Goal: Complete application form

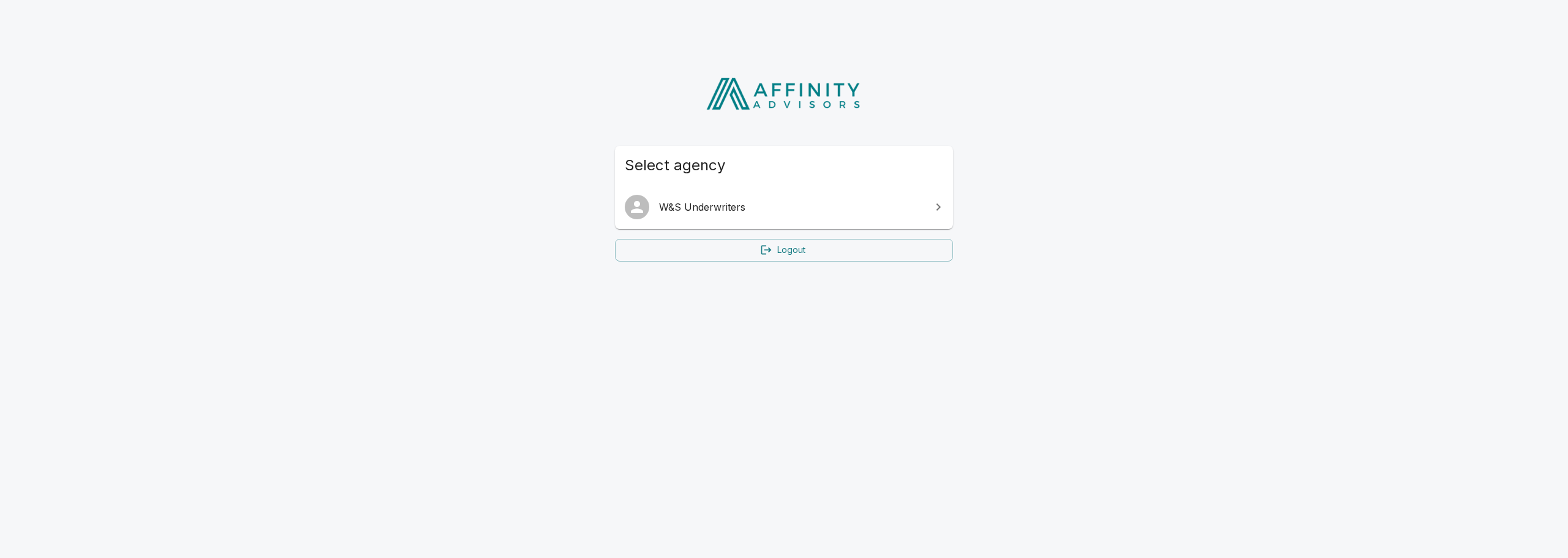
click at [734, 195] on link "W&S Underwriters" at bounding box center [784, 207] width 338 height 34
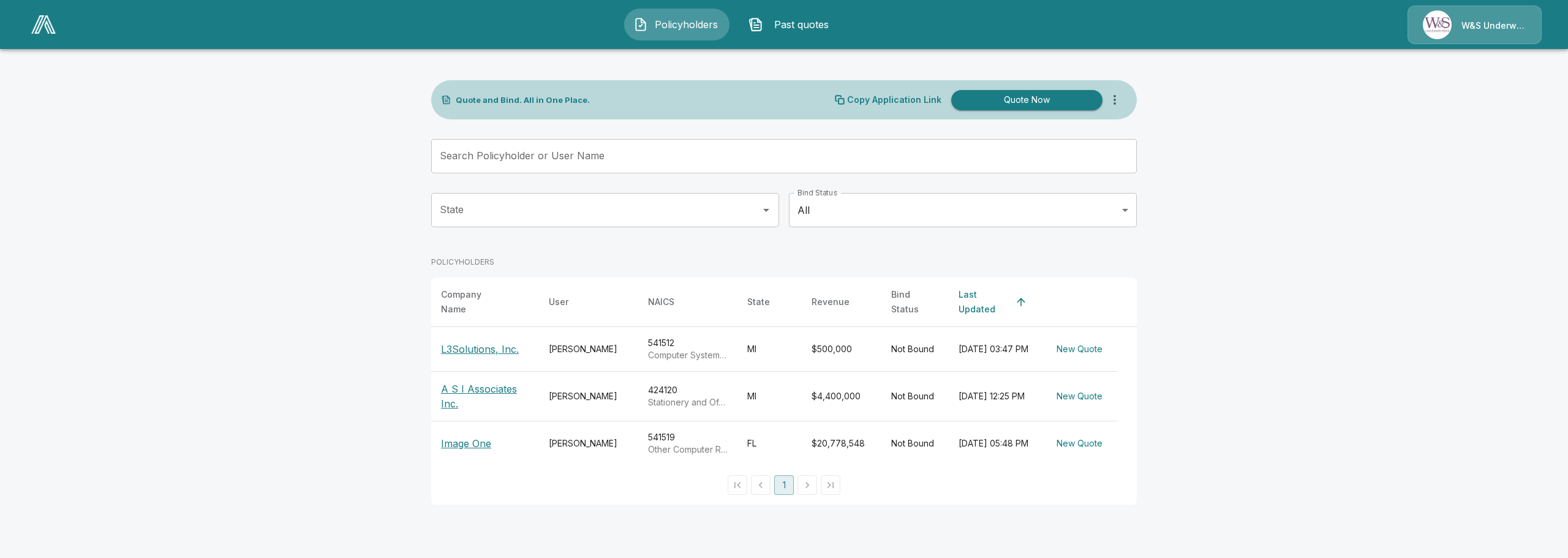
click at [486, 342] on p "L3Solutions, Inc." at bounding box center [479, 349] width 78 height 15
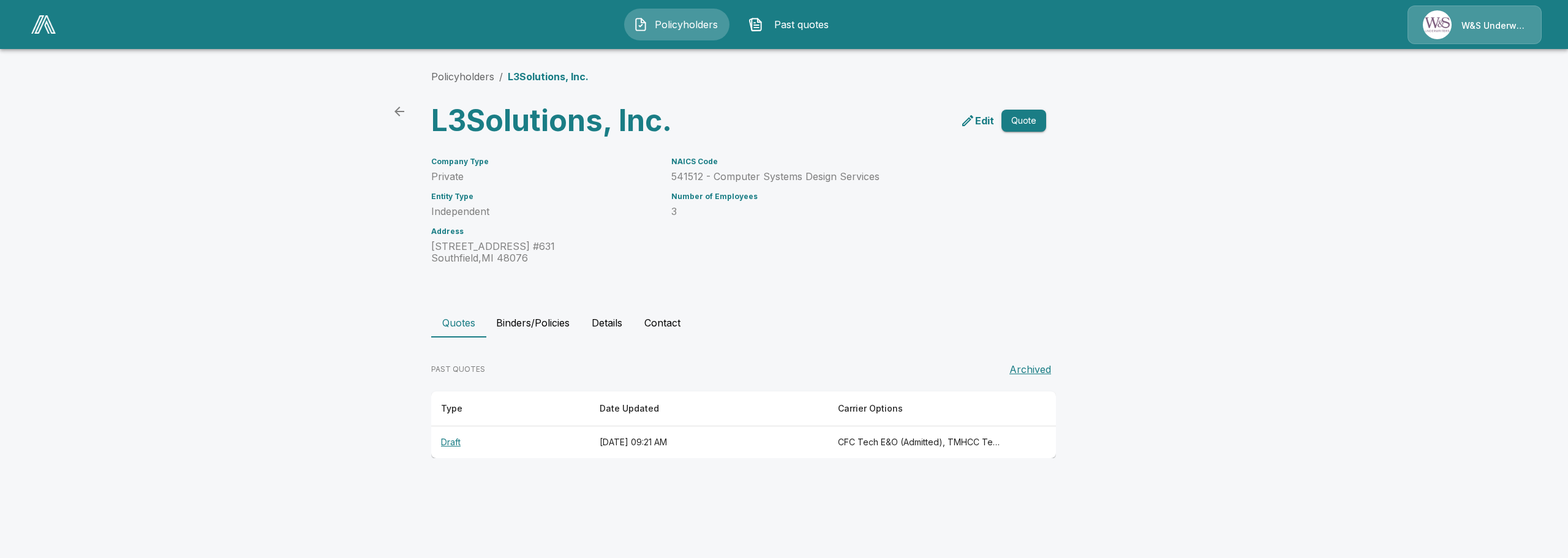
click at [453, 438] on th "Draft" at bounding box center [511, 443] width 159 height 33
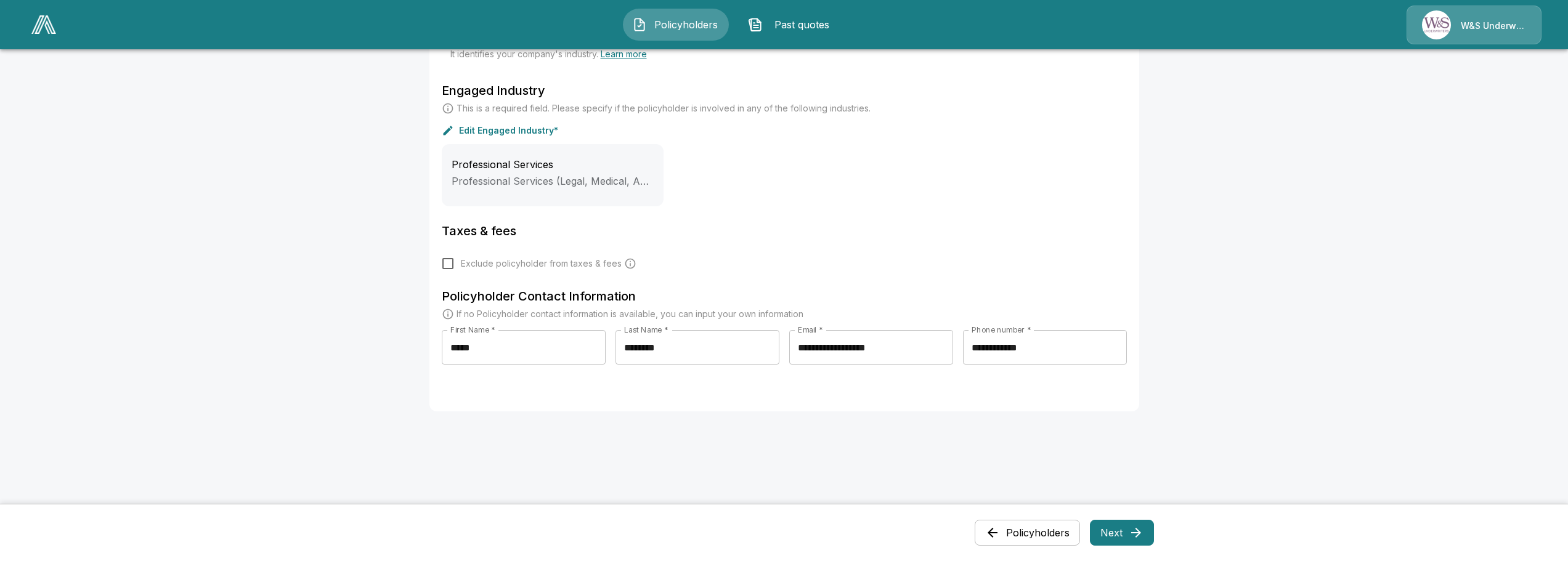
scroll to position [431, 0]
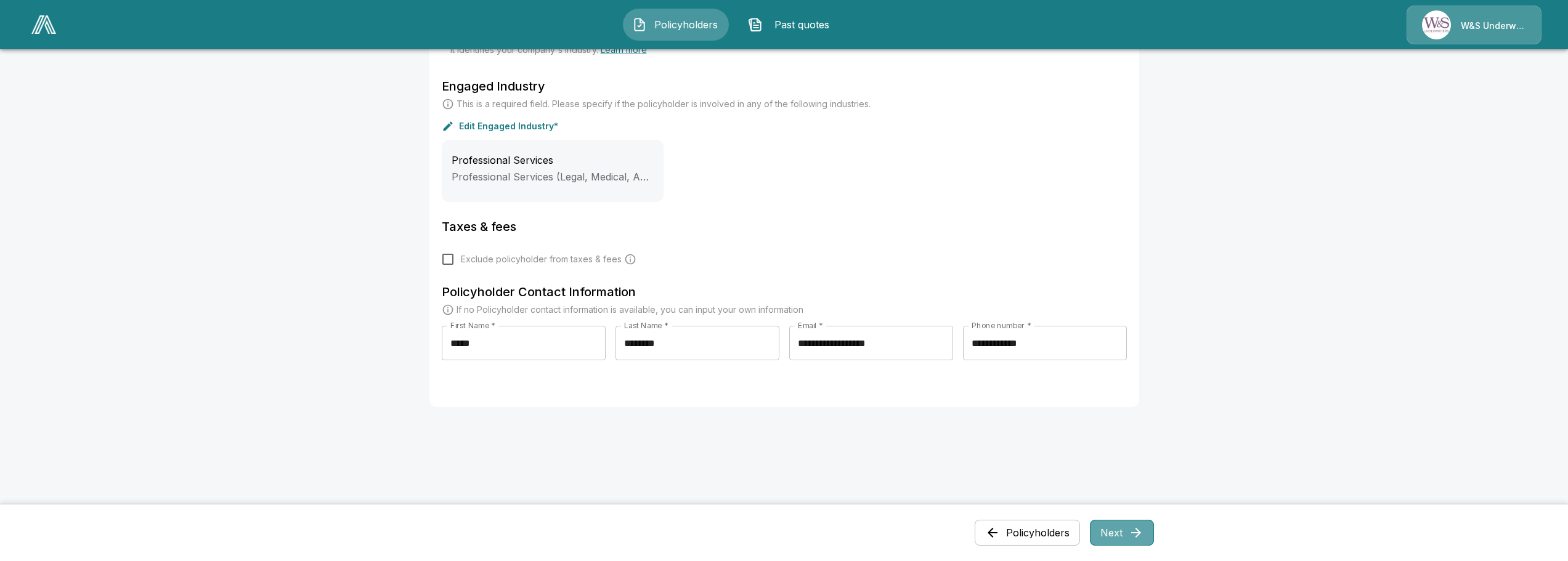
click at [1133, 534] on icon "button" at bounding box center [1136, 533] width 15 height 15
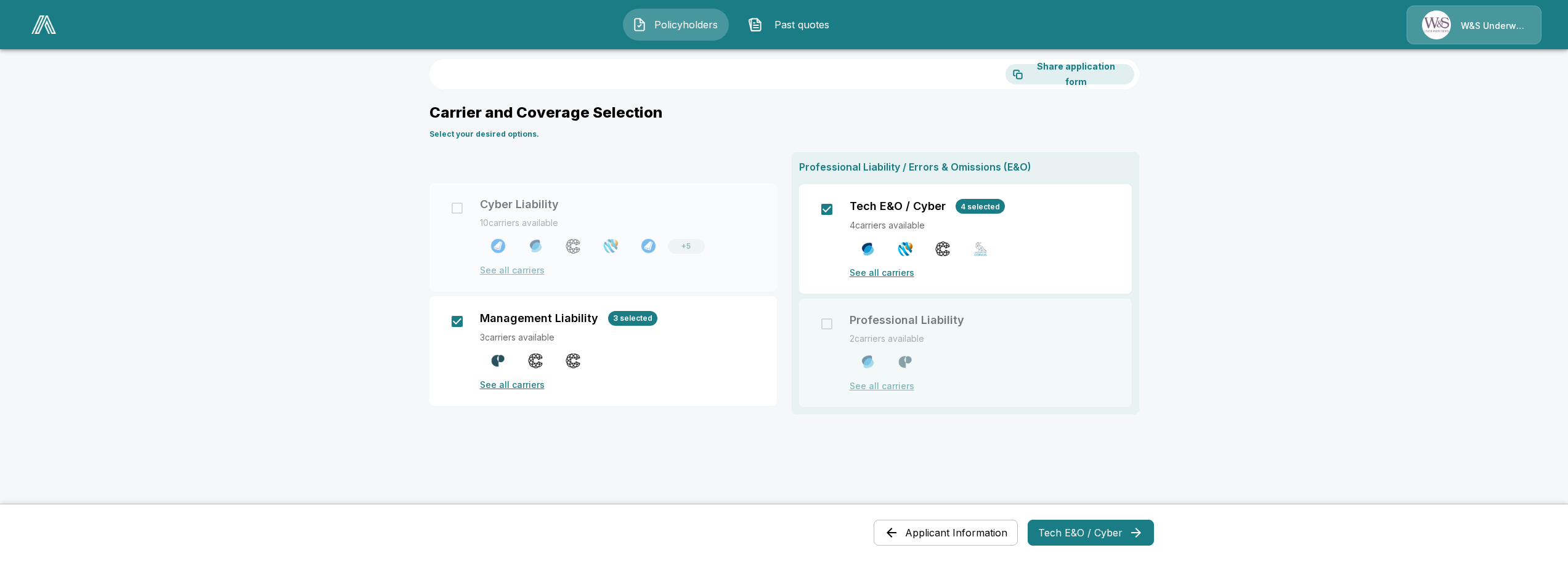
scroll to position [0, 0]
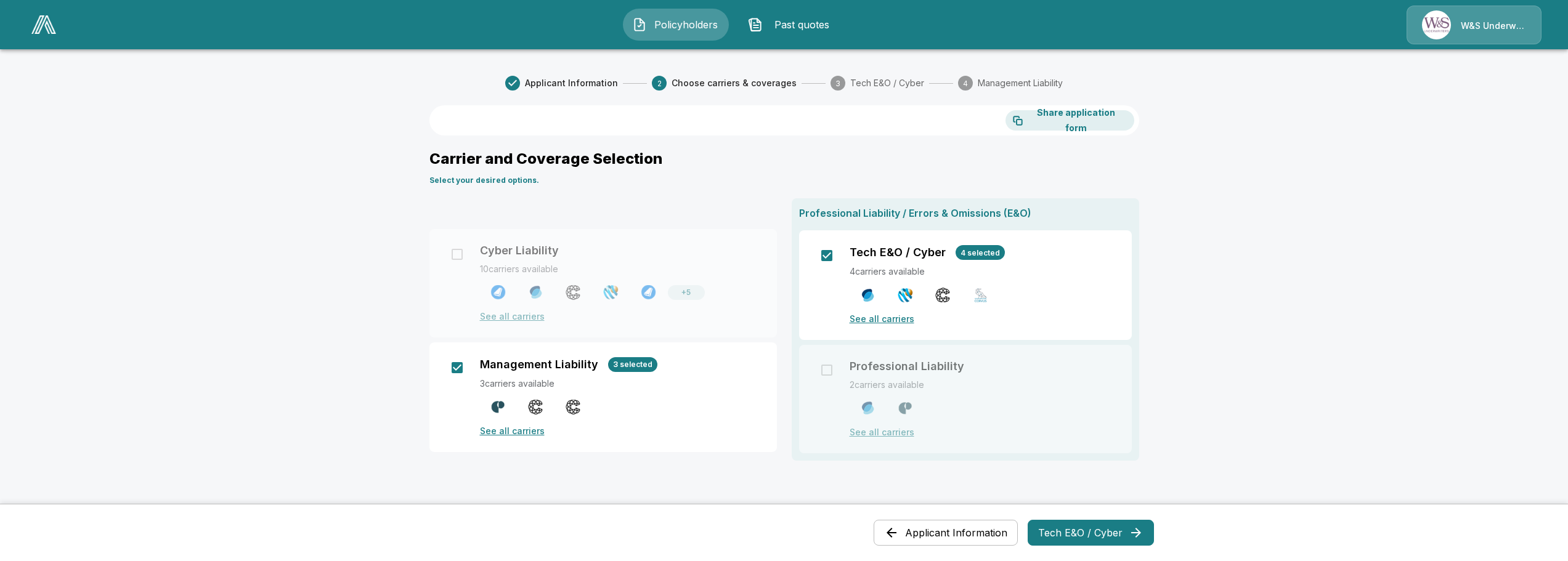
click at [577, 82] on span "Applicant Information" at bounding box center [571, 83] width 93 height 13
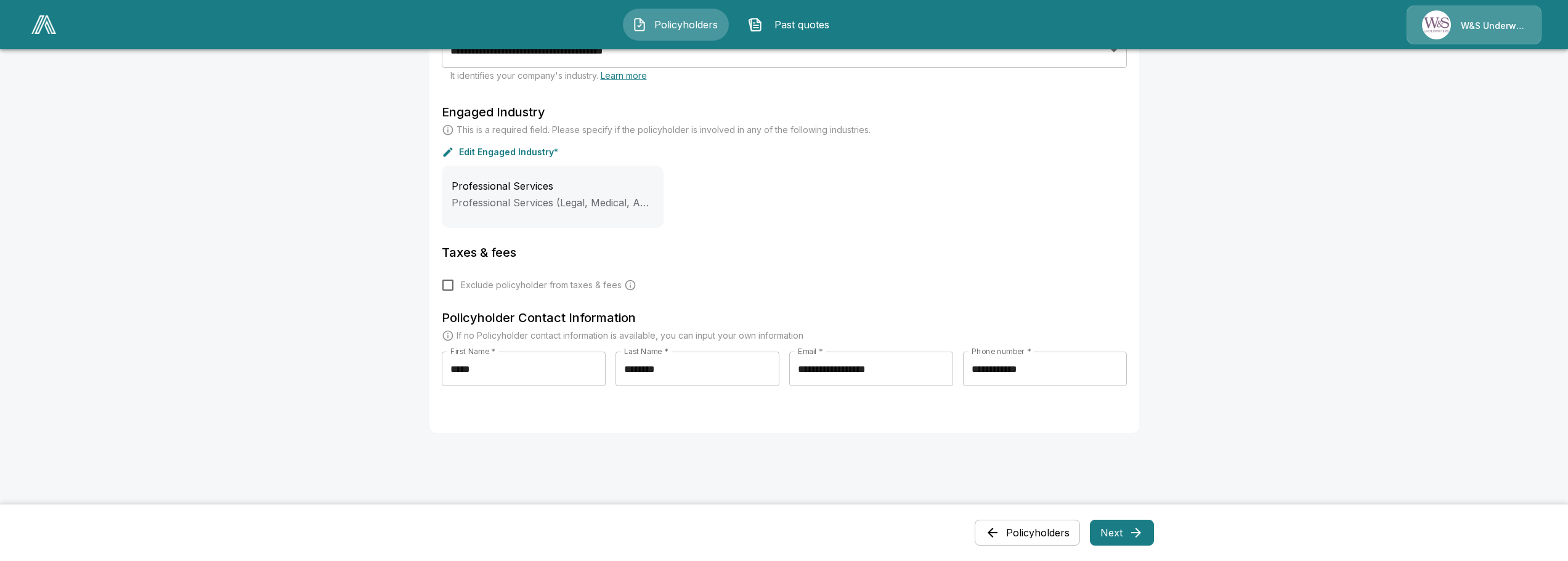
scroll to position [451, 0]
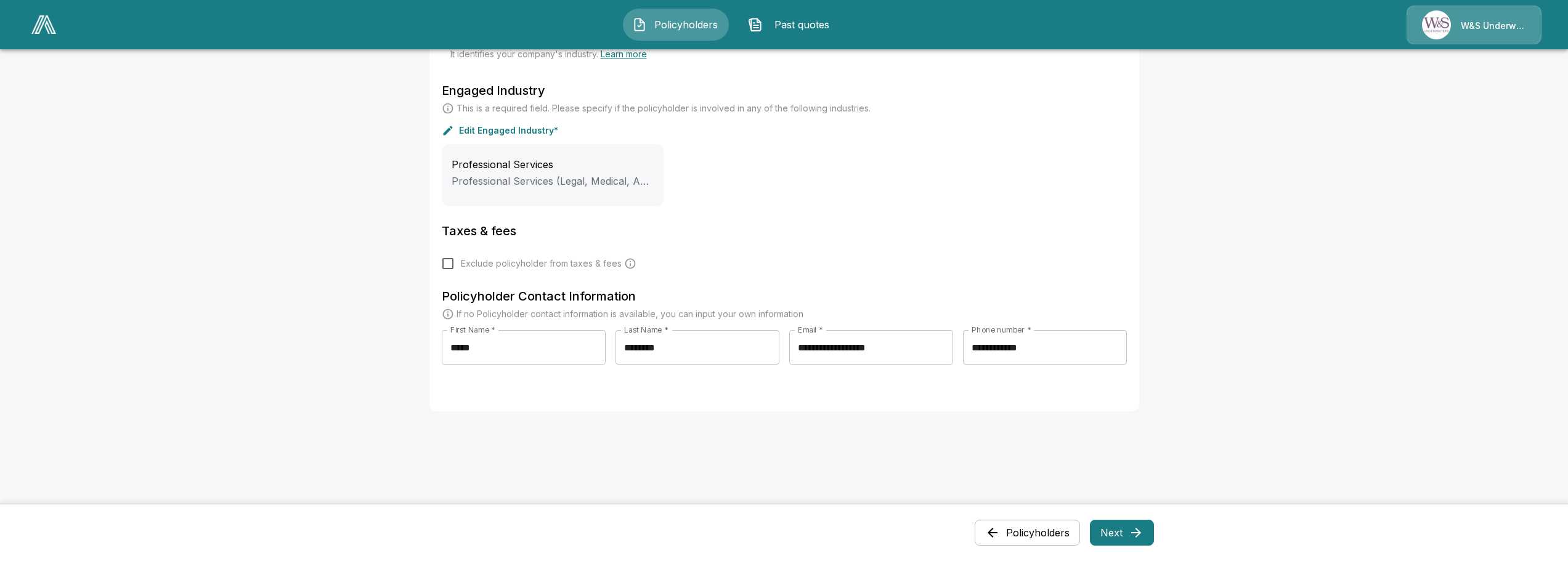
click at [1123, 536] on button "Next" at bounding box center [1122, 533] width 64 height 26
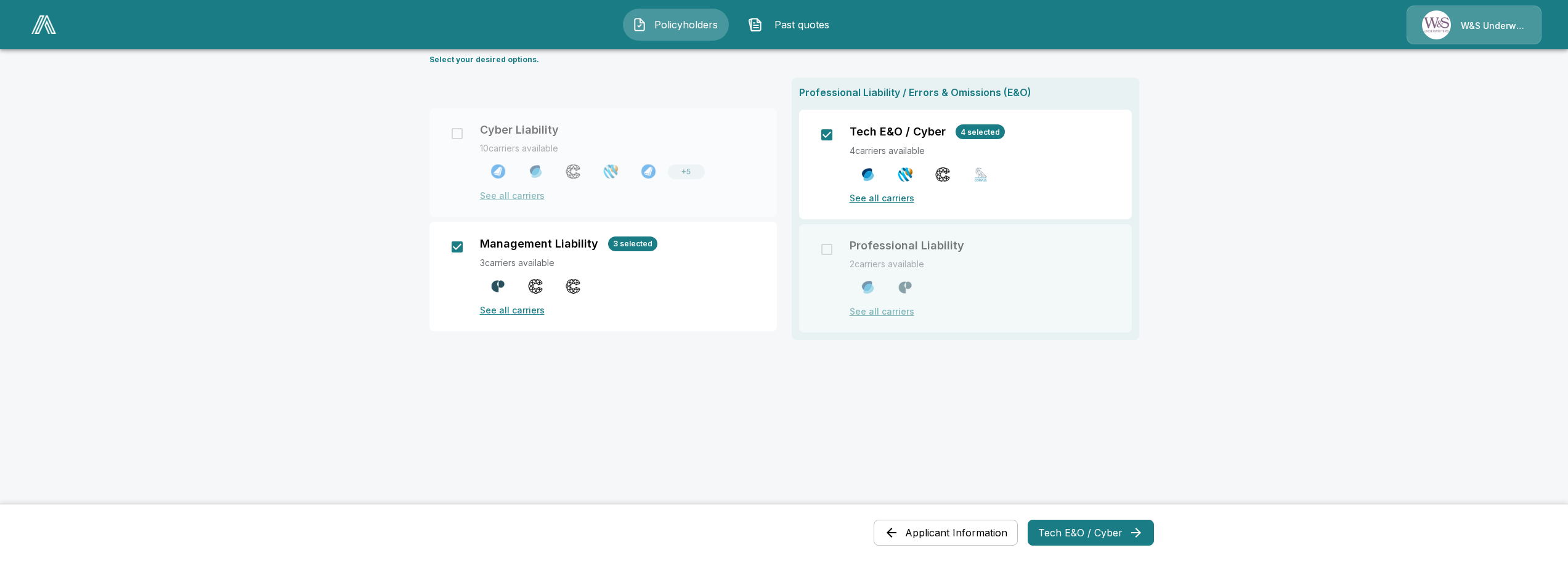
scroll to position [123, 0]
click at [1077, 533] on button "Tech E&O / Cyber" at bounding box center [1090, 533] width 126 height 26
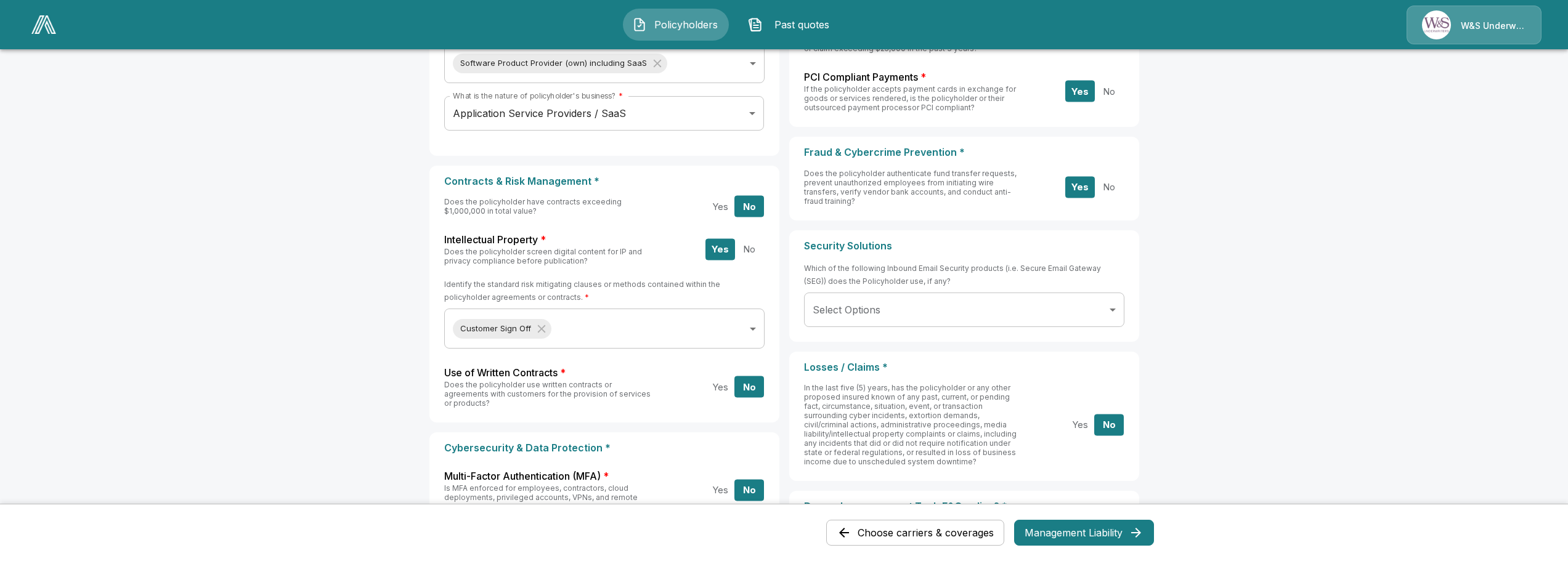
scroll to position [322, 0]
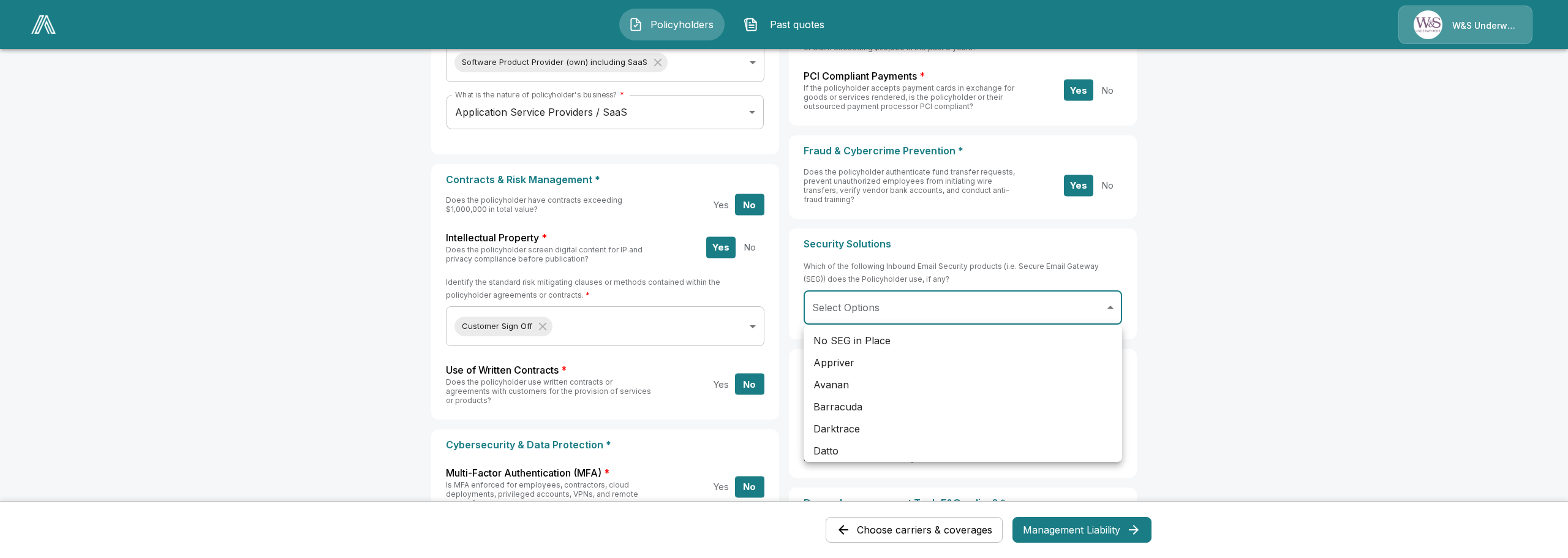
click at [1108, 307] on body "**********" at bounding box center [784, 286] width 1568 height 1214
click at [1118, 307] on div at bounding box center [784, 279] width 1568 height 558
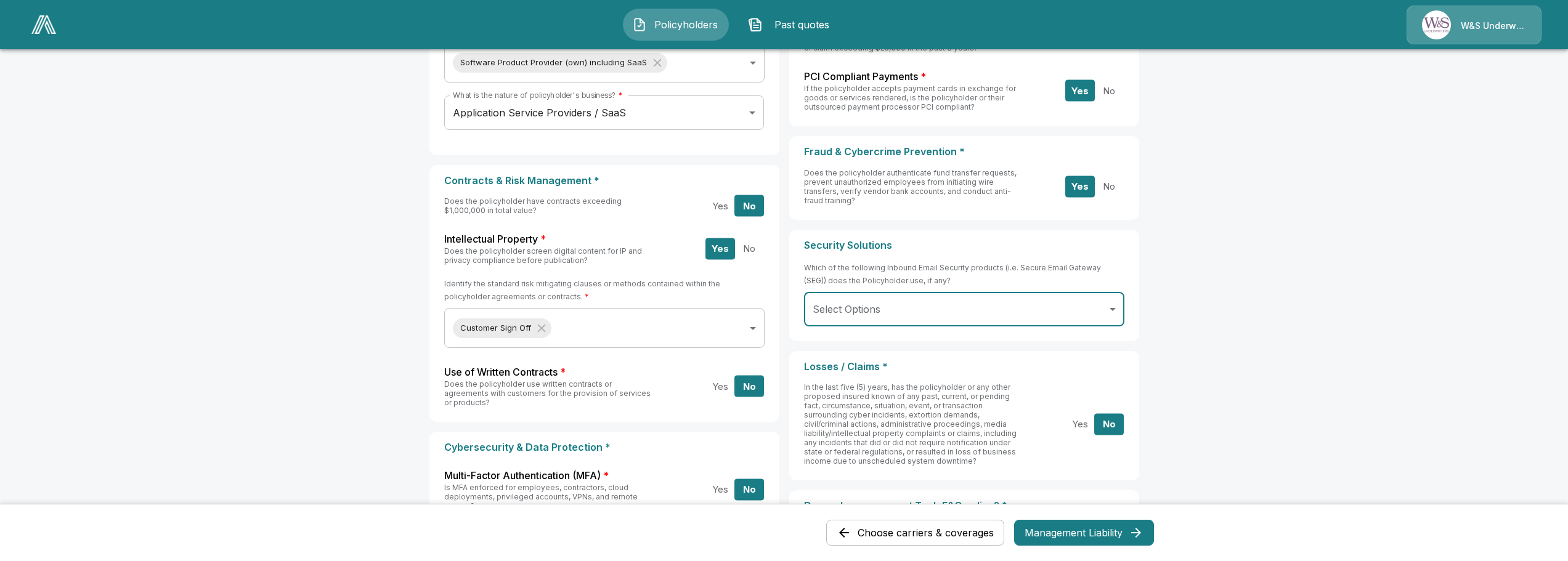
click at [1253, 302] on main "**********" at bounding box center [784, 288] width 1568 height 1220
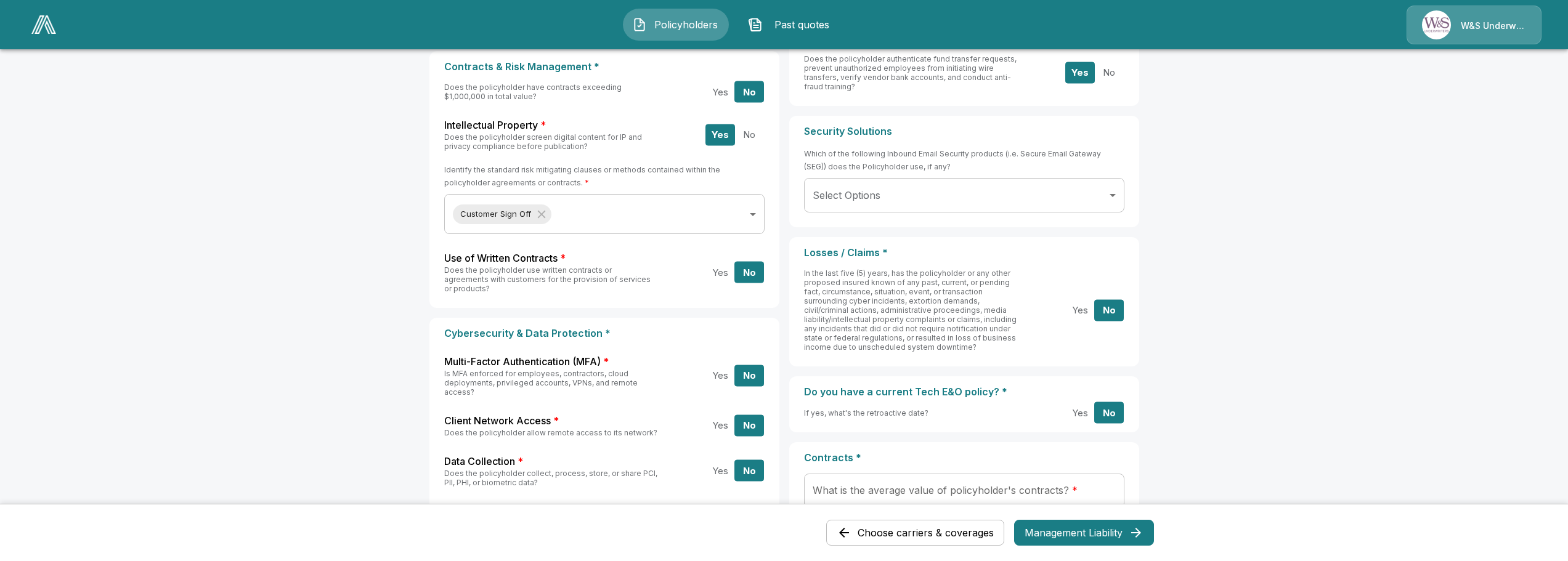
scroll to position [424, 0]
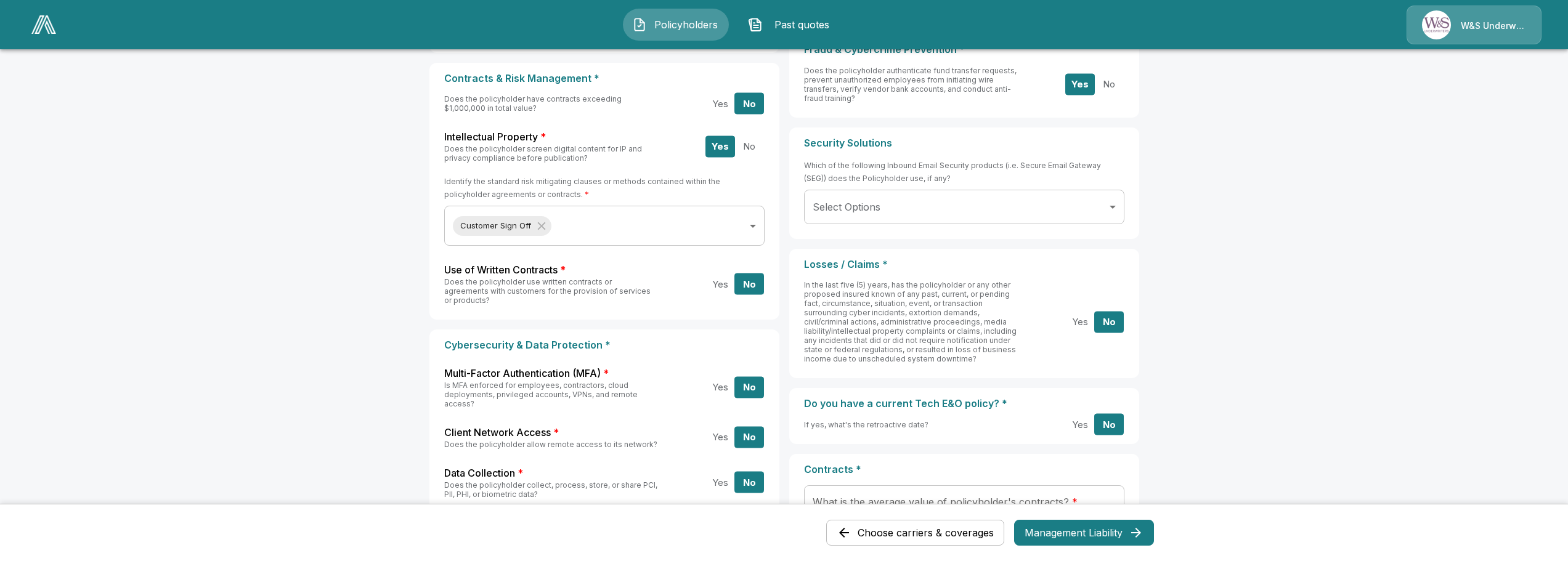
click at [790, 20] on span "Past quotes" at bounding box center [802, 25] width 68 height 15
